Goal: Task Accomplishment & Management: Complete application form

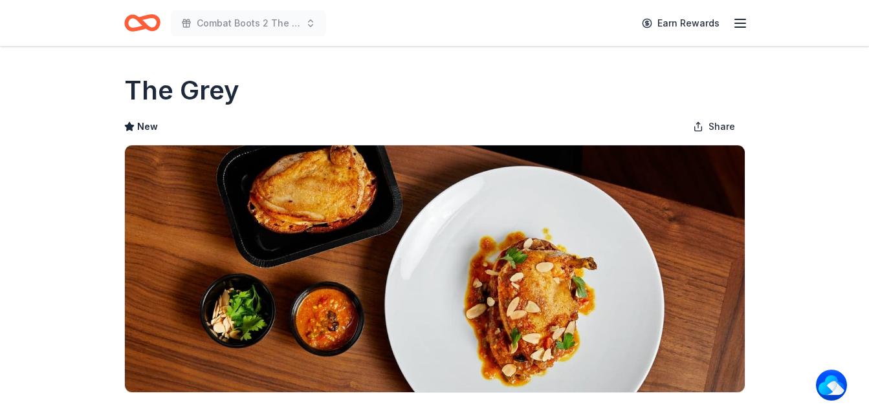
drag, startPoint x: 142, startPoint y: 25, endPoint x: 136, endPoint y: 13, distance: 13.6
click at [142, 24] on icon "Home" at bounding box center [148, 22] width 20 height 13
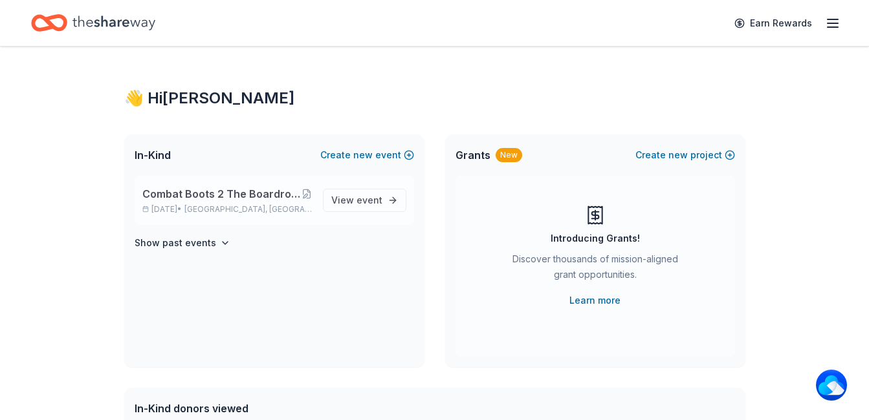
click at [290, 195] on span "Combat Boots 2 The Boardroom presents the "United We Stand" Campaign" at bounding box center [221, 194] width 159 height 16
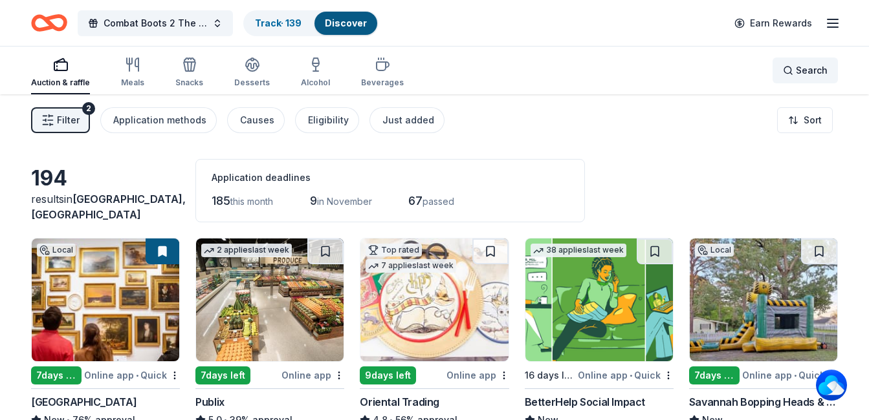
click at [792, 68] on div "Search" at bounding box center [805, 71] width 45 height 16
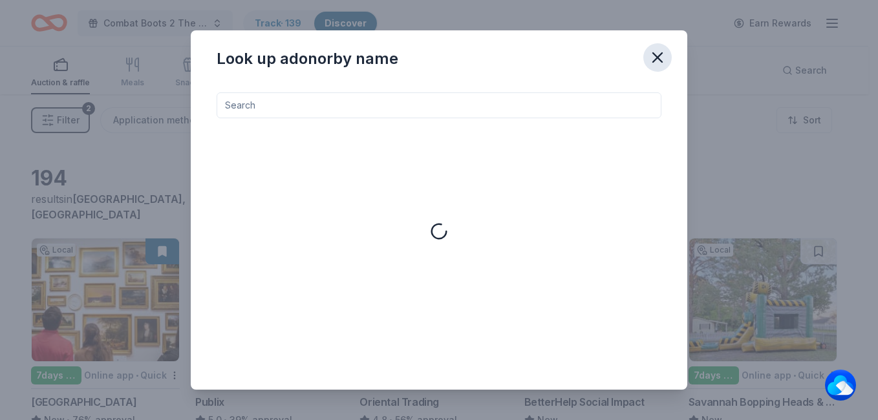
click at [651, 54] on icon "button" at bounding box center [658, 58] width 18 height 18
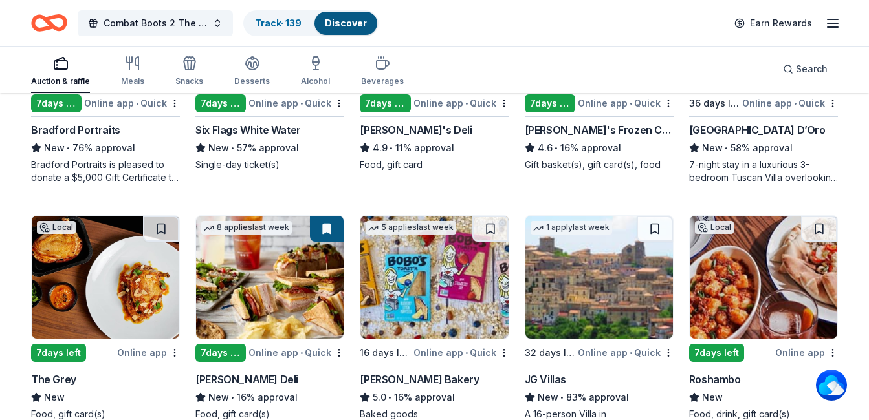
scroll to position [1083, 0]
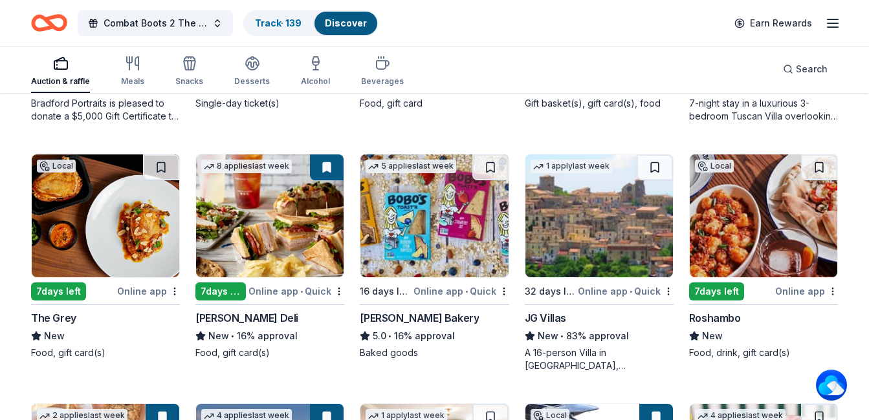
click at [600, 240] on img at bounding box center [598, 216] width 147 height 123
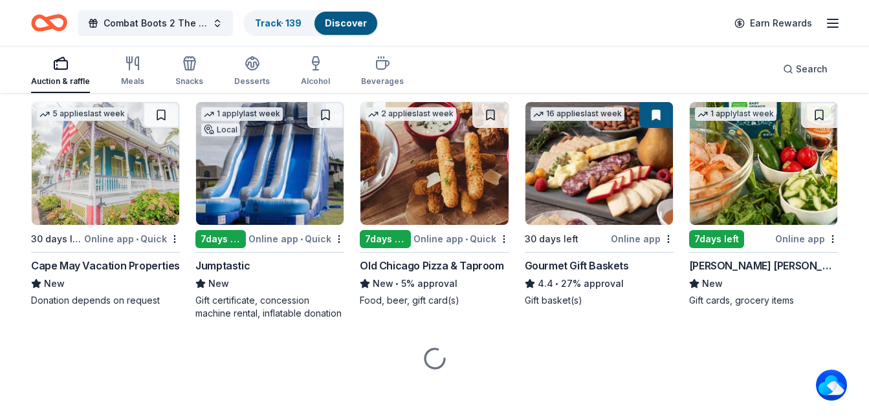
scroll to position [1887, 0]
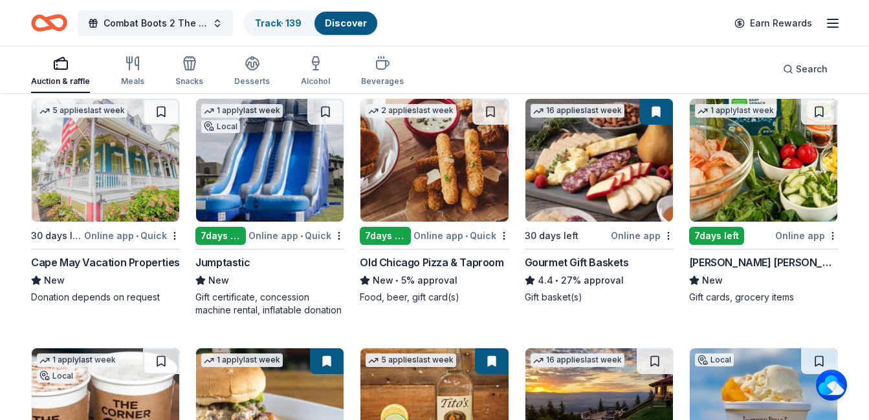
click at [107, 166] on img at bounding box center [105, 160] width 147 height 123
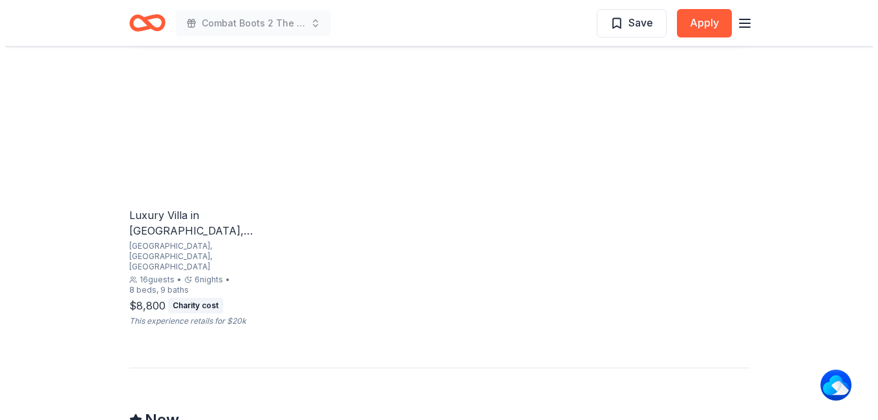
scroll to position [1035, 0]
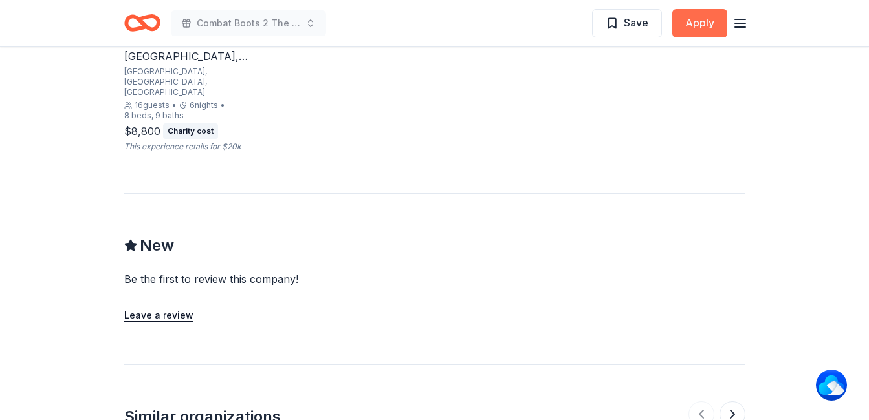
click at [697, 27] on button "Apply" at bounding box center [699, 23] width 55 height 28
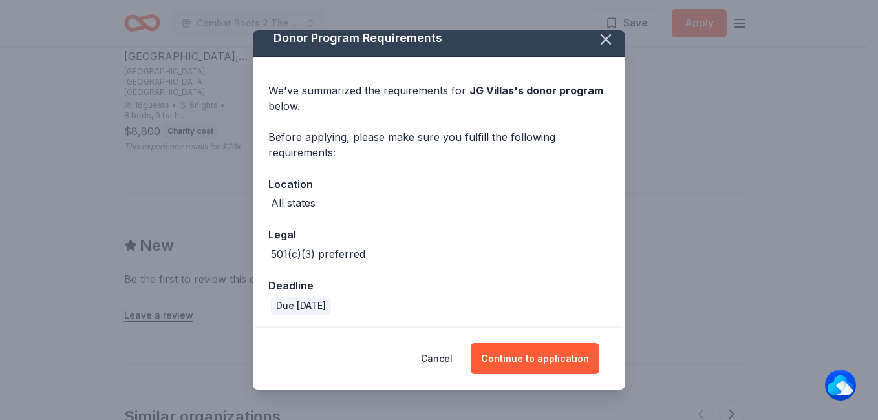
scroll to position [13, 0]
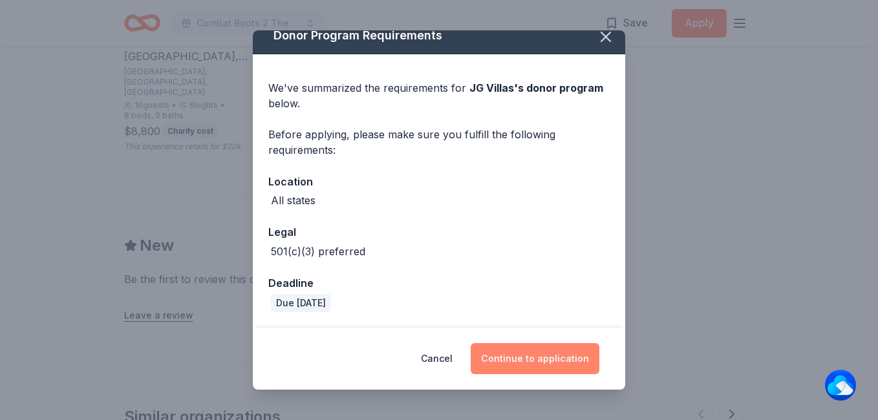
drag, startPoint x: 535, startPoint y: 352, endPoint x: 530, endPoint y: 347, distance: 7.3
click at [536, 352] on button "Continue to application" at bounding box center [535, 358] width 129 height 31
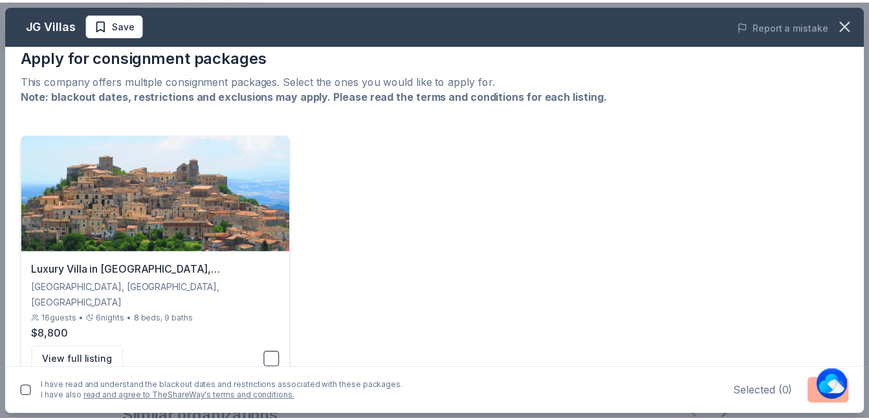
scroll to position [0, 0]
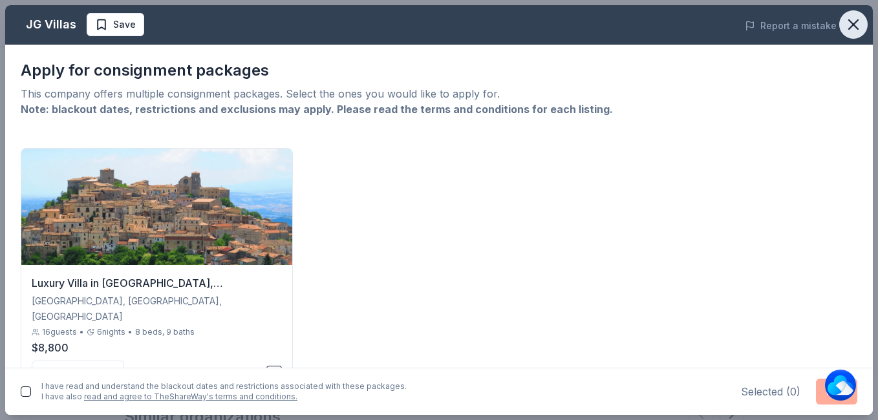
click at [856, 20] on icon "button" at bounding box center [854, 25] width 18 height 18
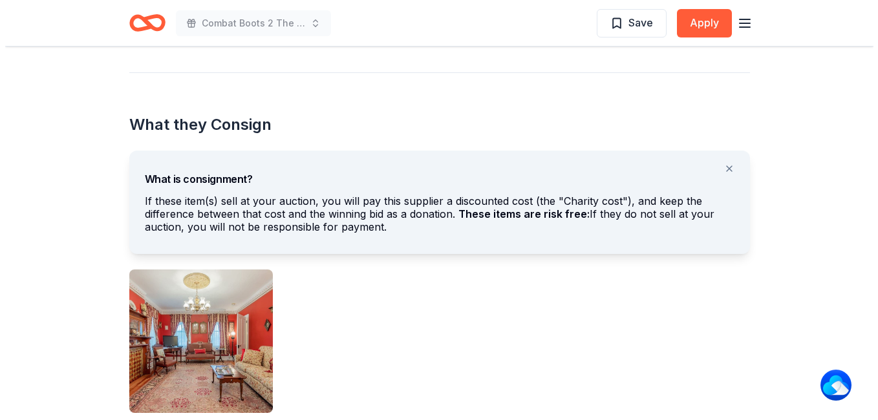
scroll to position [647, 0]
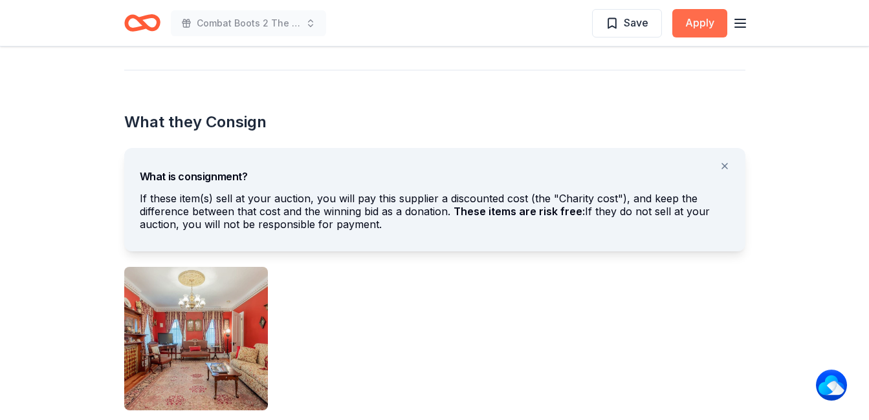
click at [711, 24] on button "Apply" at bounding box center [699, 23] width 55 height 28
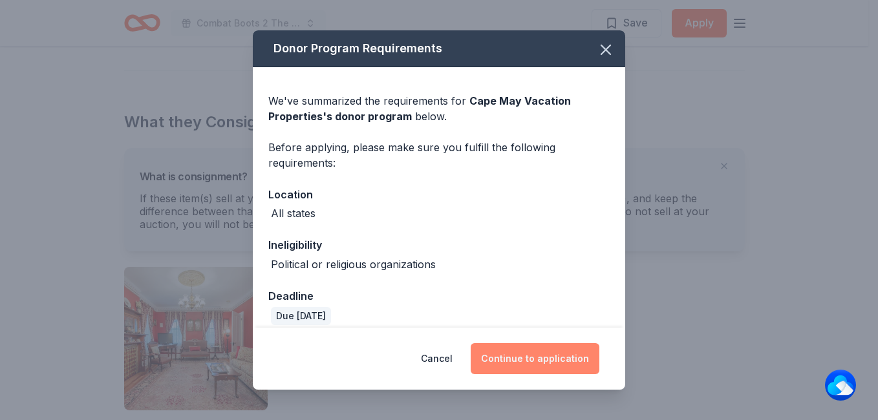
click at [555, 363] on button "Continue to application" at bounding box center [535, 358] width 129 height 31
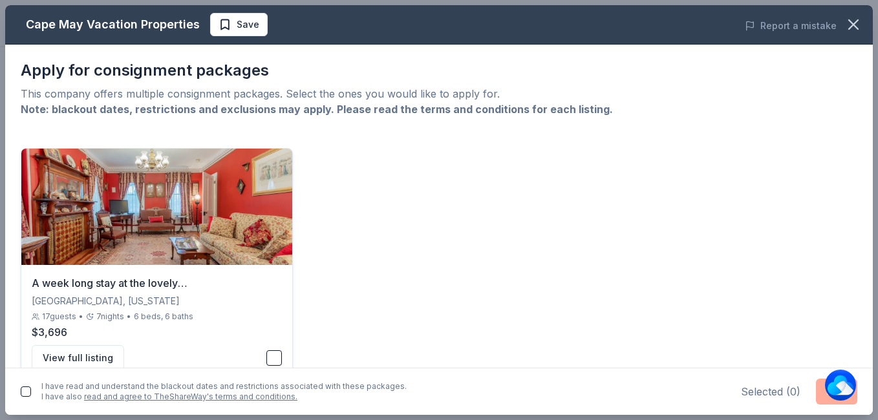
scroll to position [30, 0]
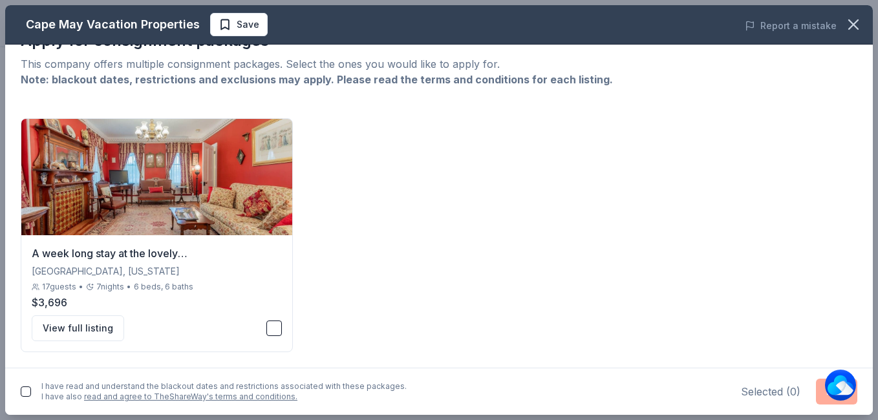
click at [21, 392] on button "button" at bounding box center [26, 392] width 10 height 10
click at [271, 323] on button "button" at bounding box center [274, 329] width 16 height 16
click at [821, 399] on button "Next" at bounding box center [836, 392] width 41 height 26
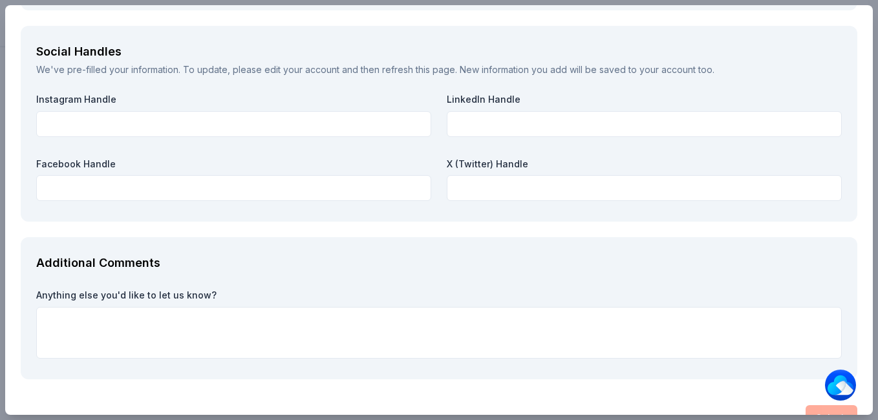
scroll to position [1508, 0]
